Goal: Task Accomplishment & Management: Manage account settings

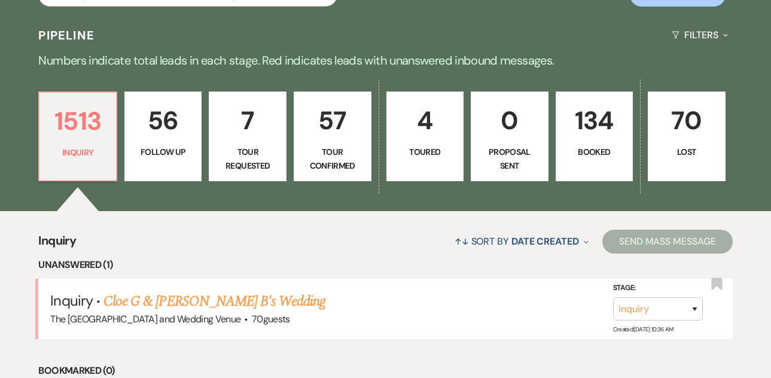
scroll to position [315, 0]
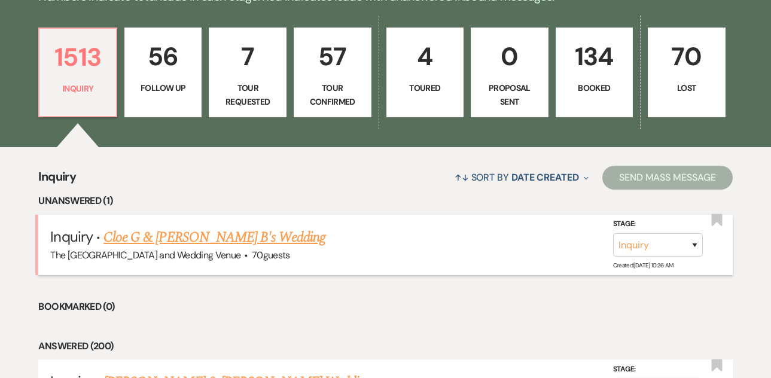
click at [211, 241] on link "Cloe G & [PERSON_NAME] B's Wedding" at bounding box center [215, 238] width 222 height 22
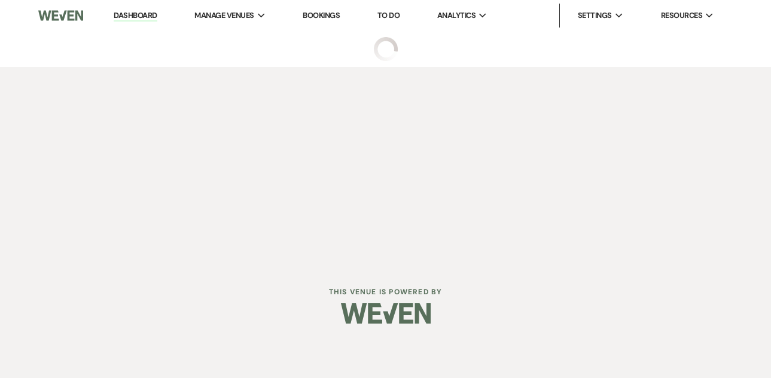
select select "17"
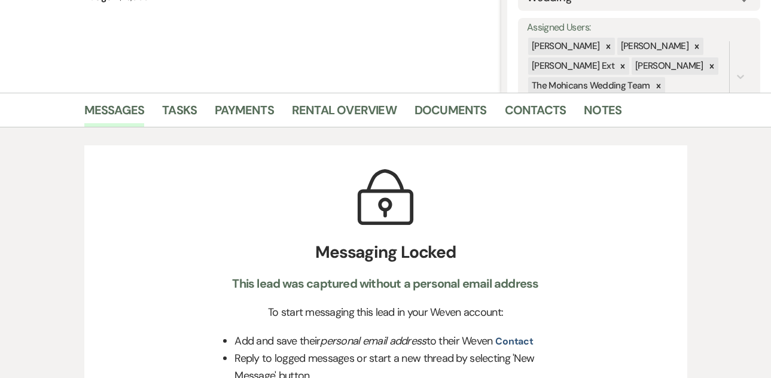
scroll to position [225, 0]
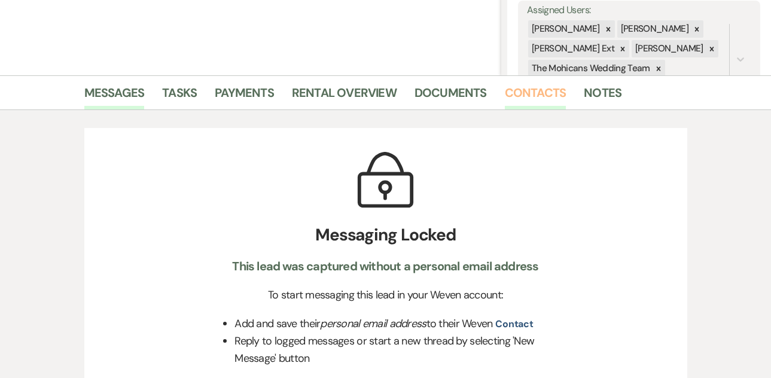
click at [526, 99] on link "Contacts" at bounding box center [536, 96] width 62 height 26
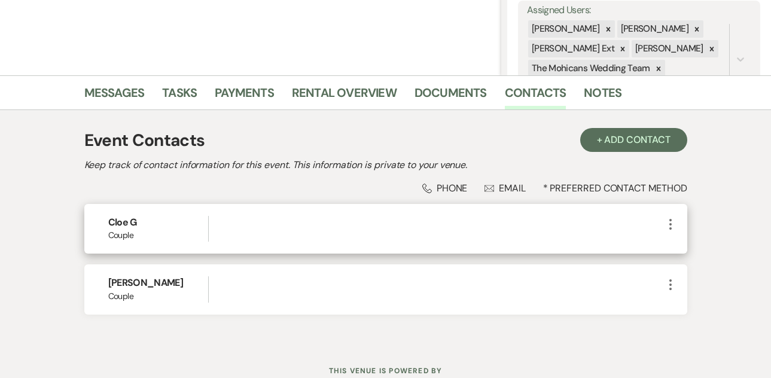
click at [673, 223] on icon "More" at bounding box center [671, 224] width 14 height 14
click at [673, 247] on button "Pencil Edit" at bounding box center [699, 248] width 71 height 20
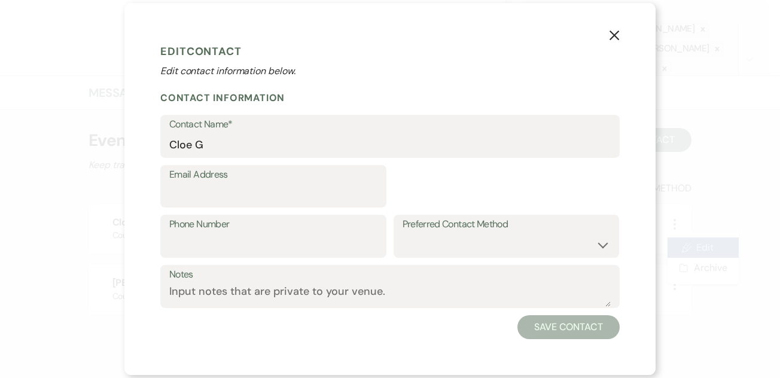
select select "1"
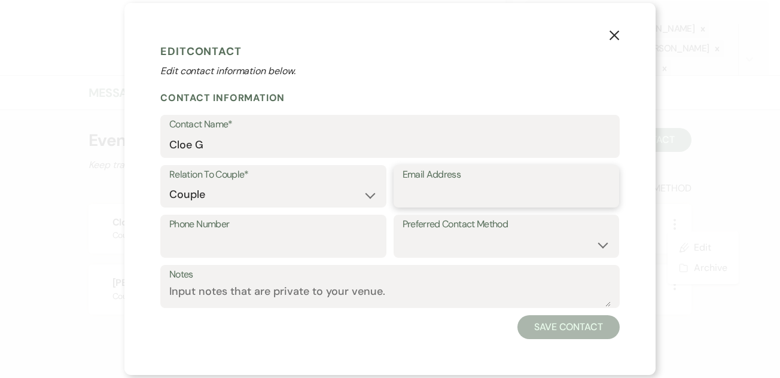
click at [501, 197] on input "Email Address" at bounding box center [507, 194] width 208 height 23
paste input "[EMAIL_ADDRESS][DOMAIN_NAME]"
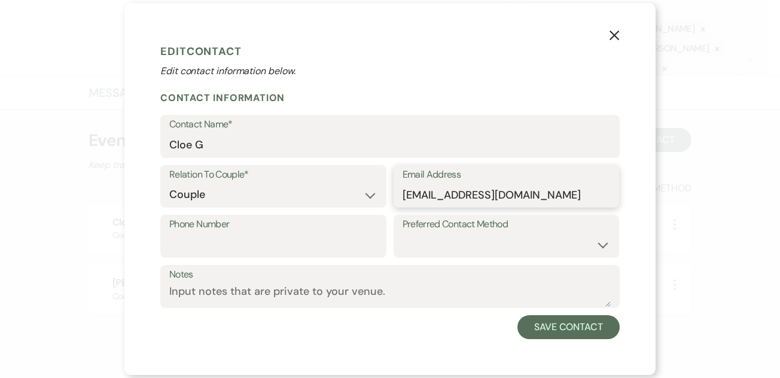
type input "[EMAIL_ADDRESS][DOMAIN_NAME]"
click at [271, 244] on input "Phone Number" at bounding box center [273, 244] width 208 height 23
paste input "[PHONE_NUMBER]"
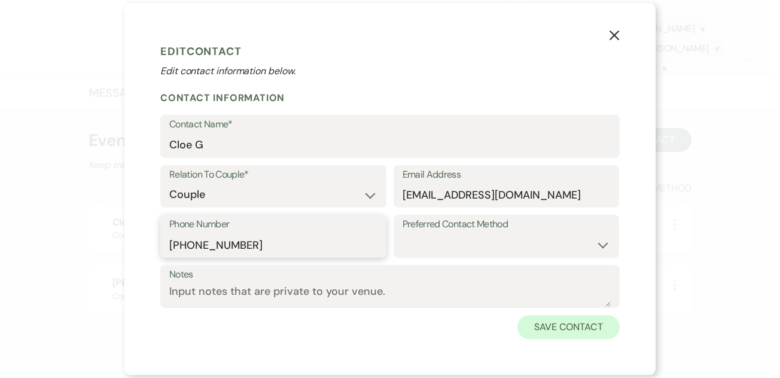
type input "[PHONE_NUMBER]"
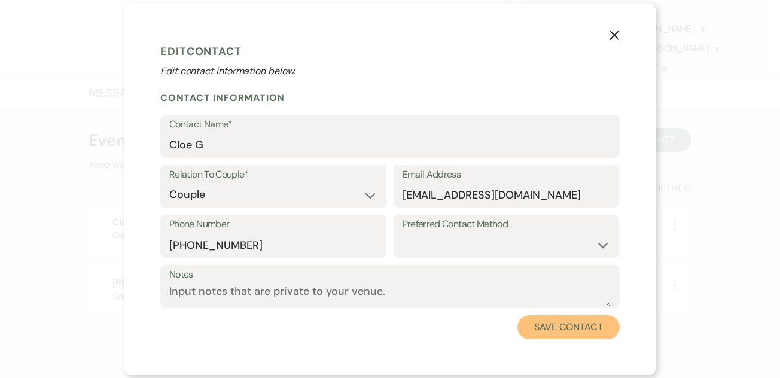
click at [539, 329] on button "Save Contact" at bounding box center [569, 327] width 102 height 24
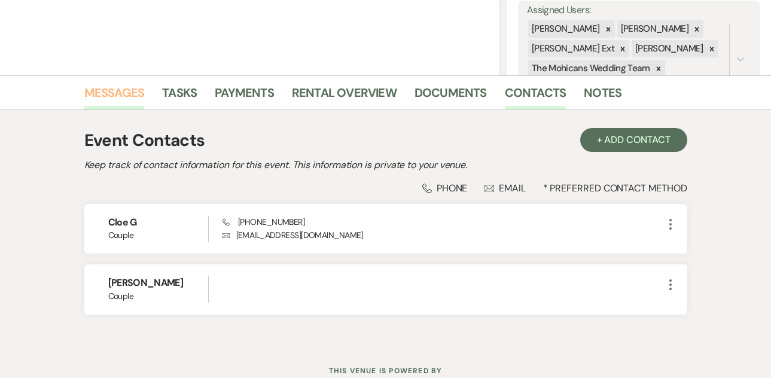
click at [120, 93] on link "Messages" at bounding box center [114, 96] width 60 height 26
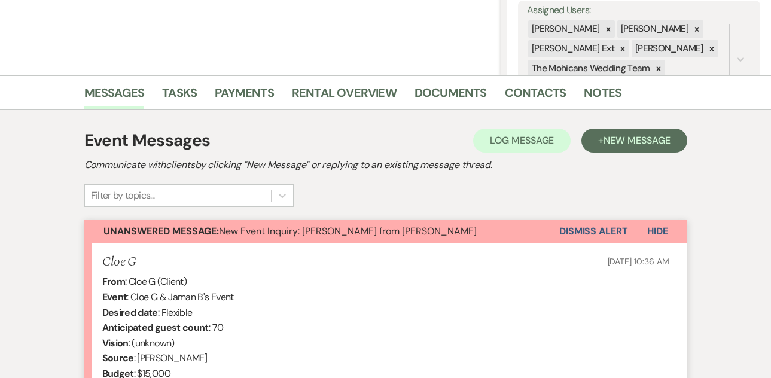
click at [603, 230] on button "Dismiss Alert" at bounding box center [593, 231] width 69 height 23
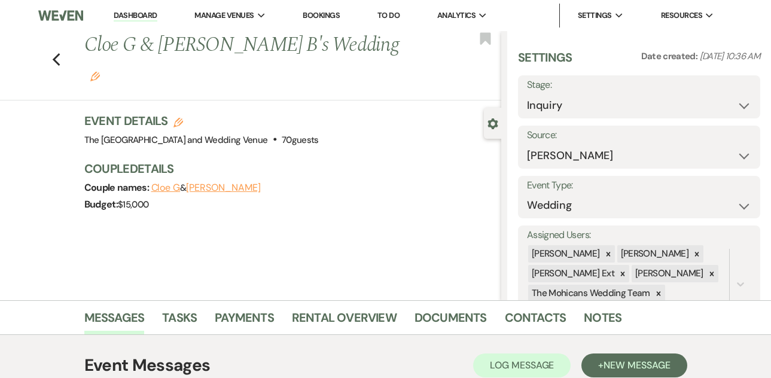
click at [138, 15] on link "Dashboard" at bounding box center [135, 15] width 43 height 11
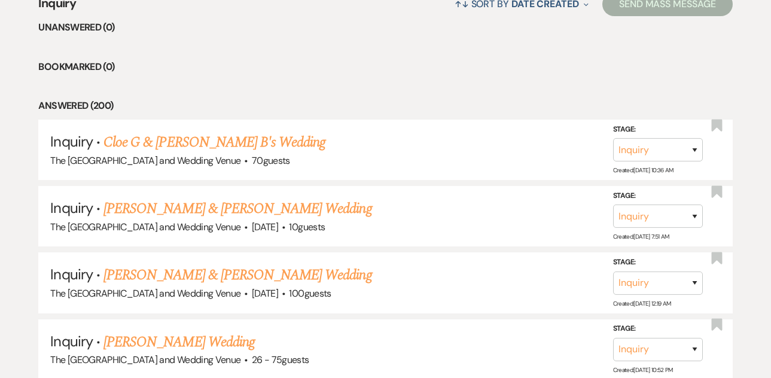
scroll to position [574, 0]
